Goal: Task Accomplishment & Management: Use online tool/utility

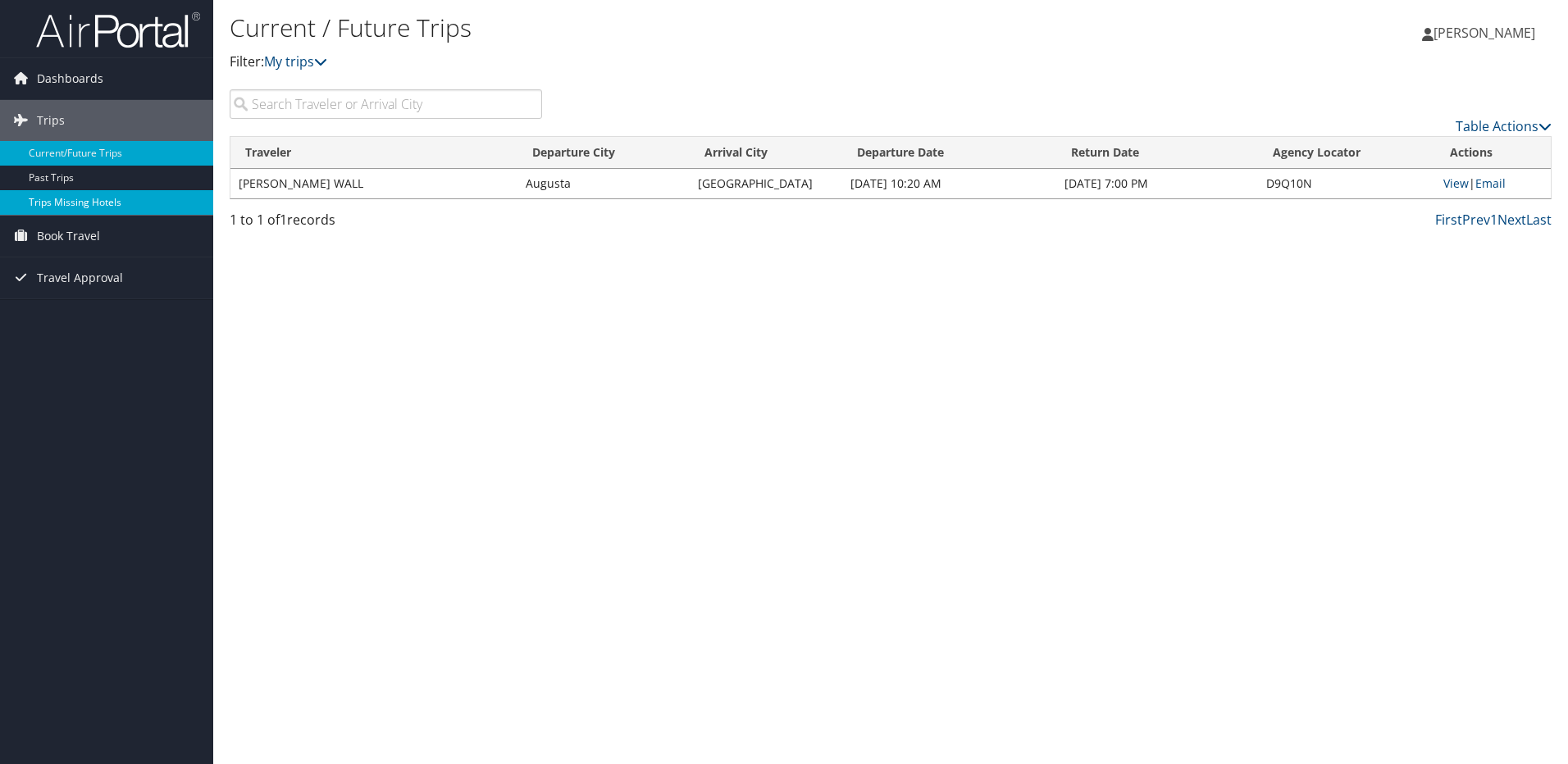
click at [75, 202] on link "Trips Missing Hotels" at bounding box center [107, 202] width 213 height 25
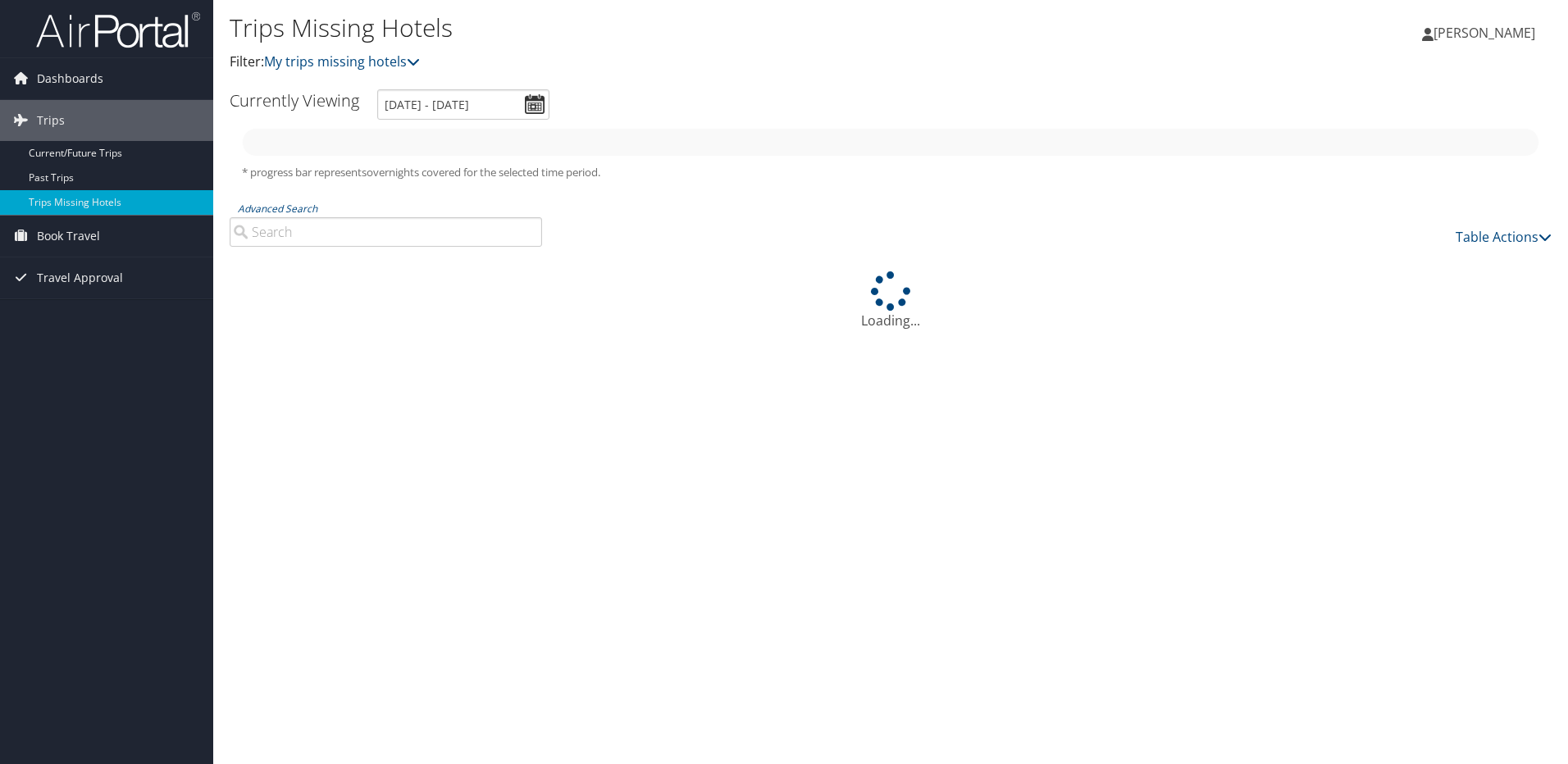
click at [29, 80] on icon at bounding box center [20, 77] width 25 height 25
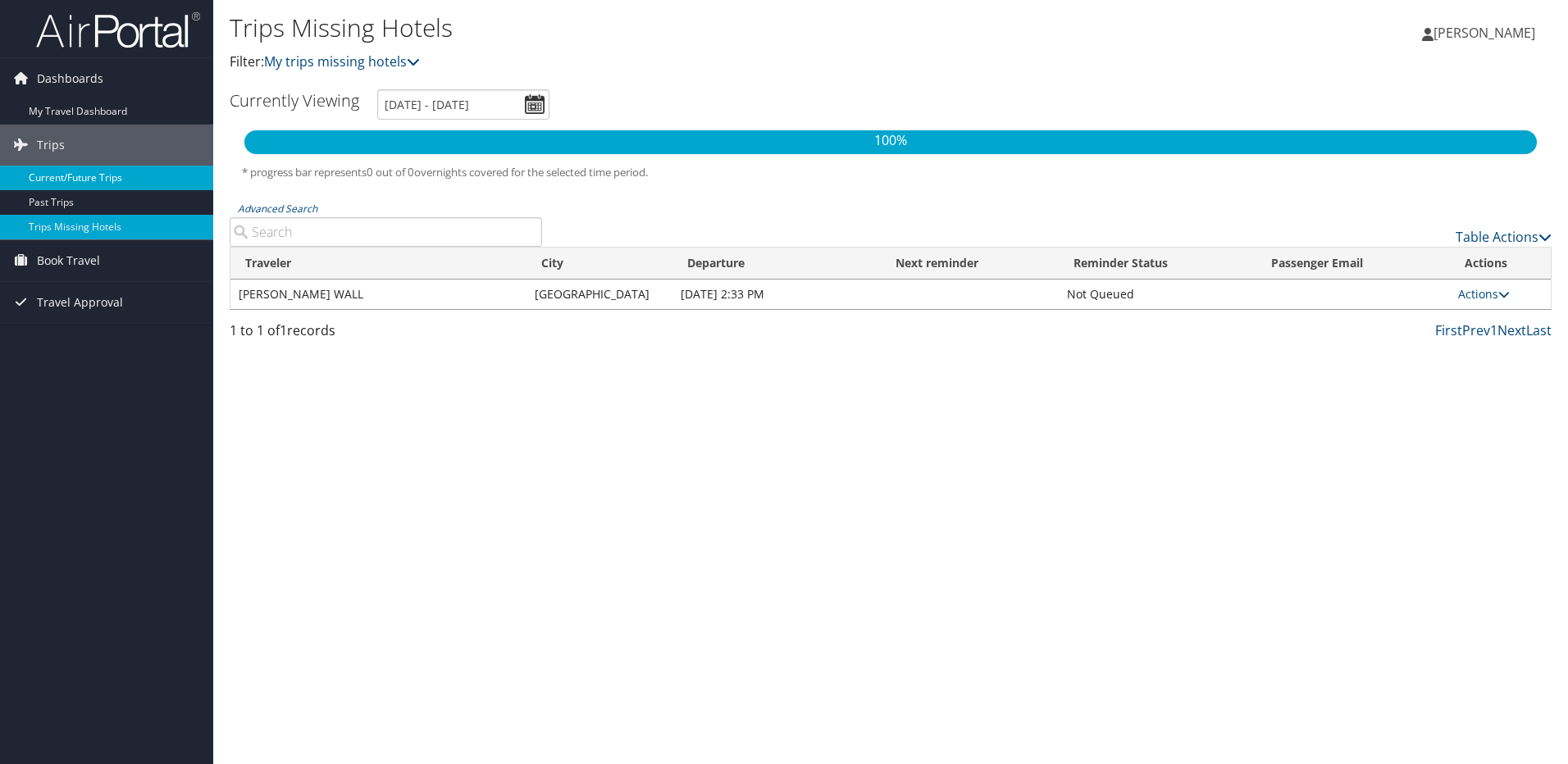
click at [91, 172] on link "Current/Future Trips" at bounding box center [107, 178] width 213 height 25
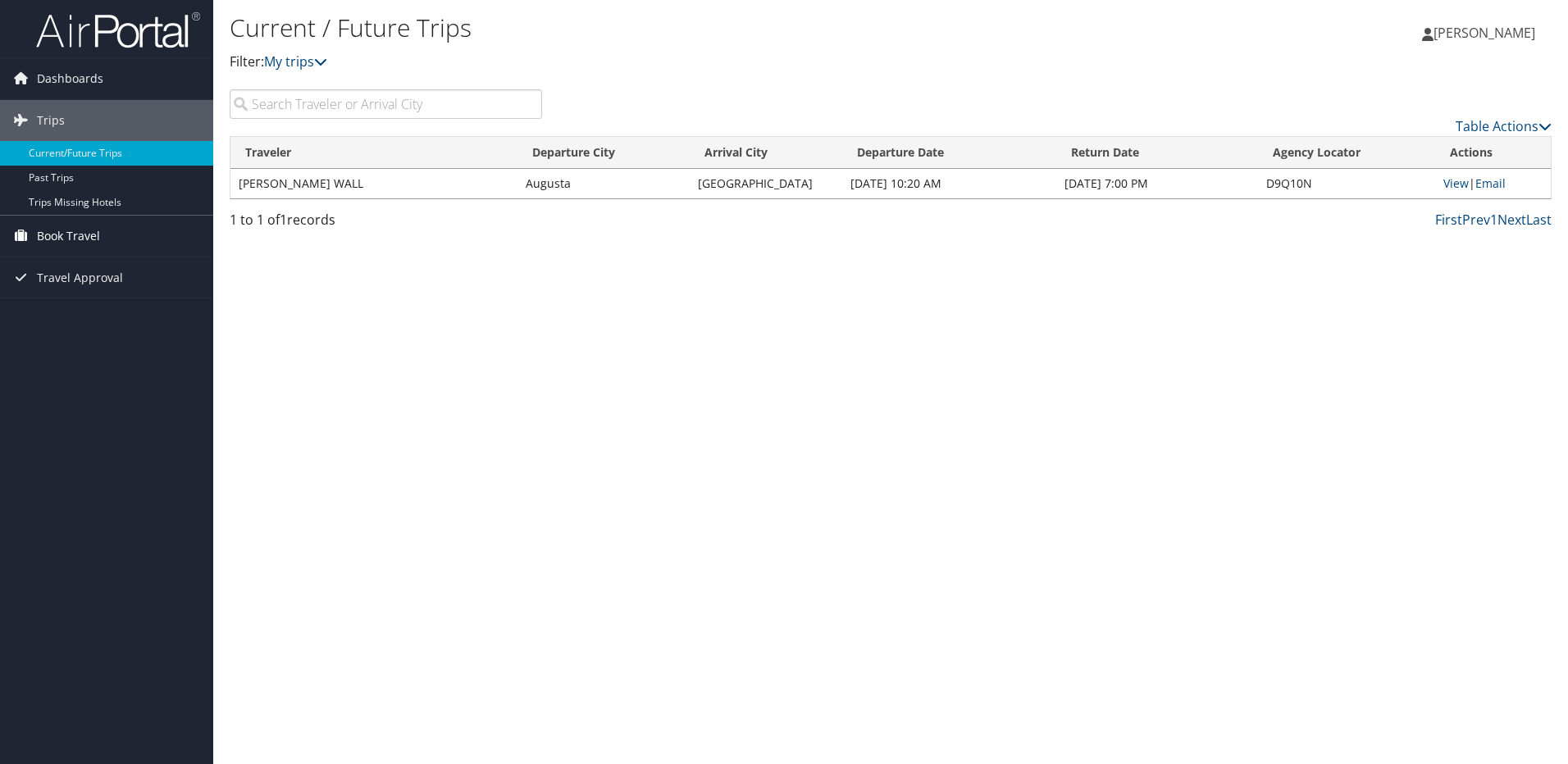
click at [62, 221] on span "Book Travel" at bounding box center [68, 236] width 63 height 41
click at [97, 312] on link "Book/Manage Online Trips" at bounding box center [107, 318] width 213 height 25
